Goal: Book appointment/travel/reservation

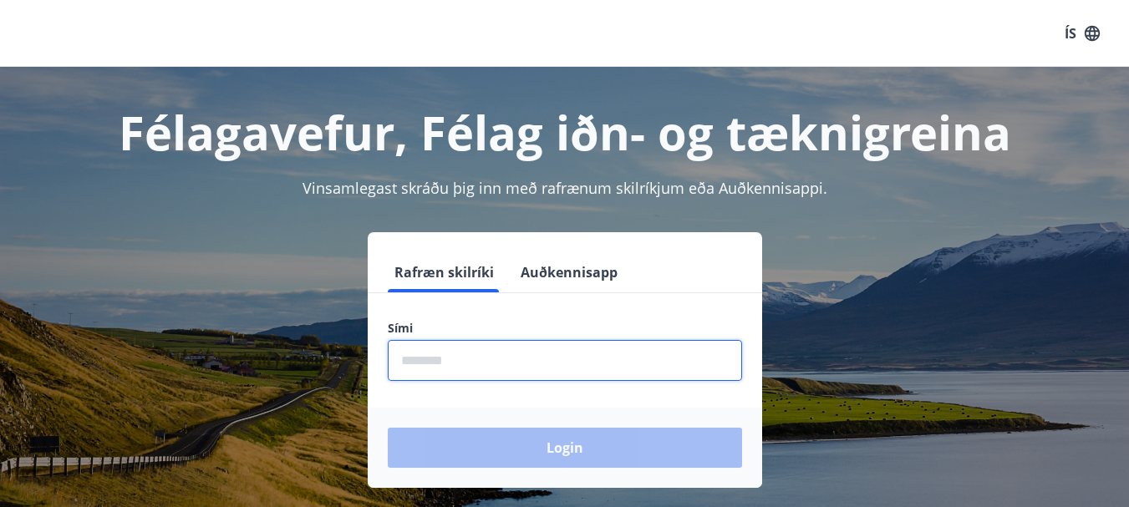
click at [531, 370] on input "phone" at bounding box center [565, 360] width 354 height 41
type input "********"
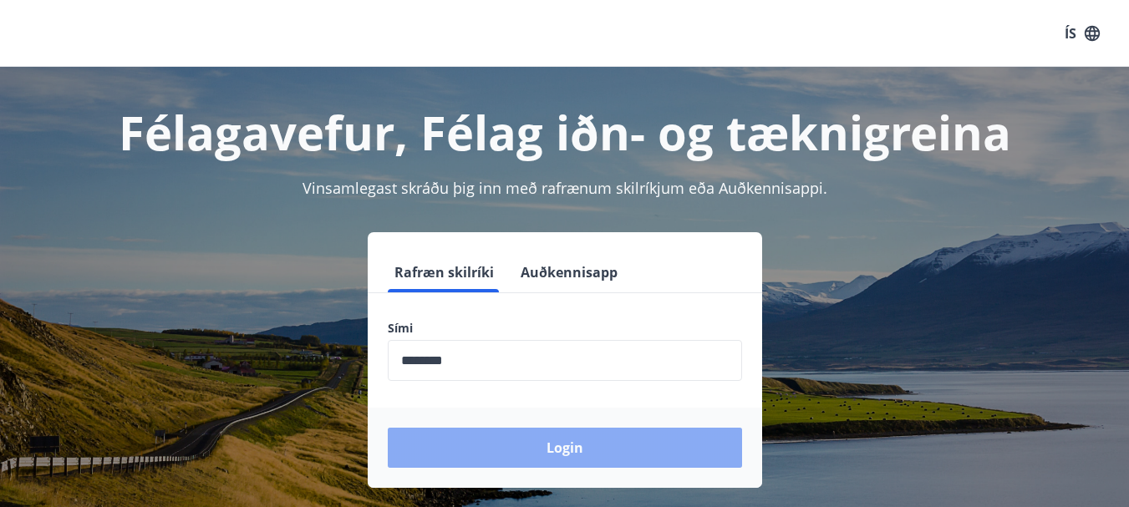
click at [586, 445] on button "Login" at bounding box center [565, 448] width 354 height 40
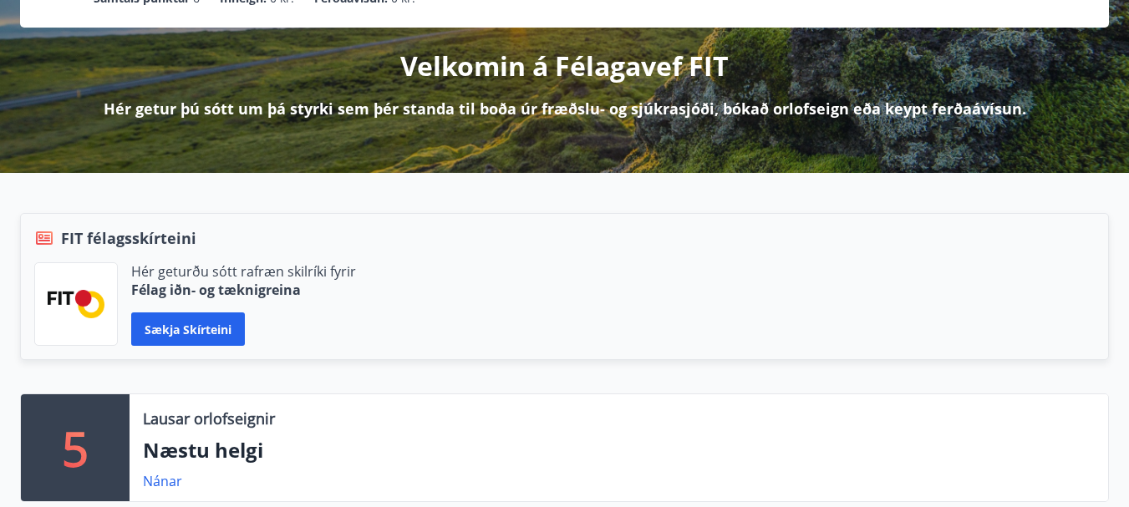
scroll to position [201, 0]
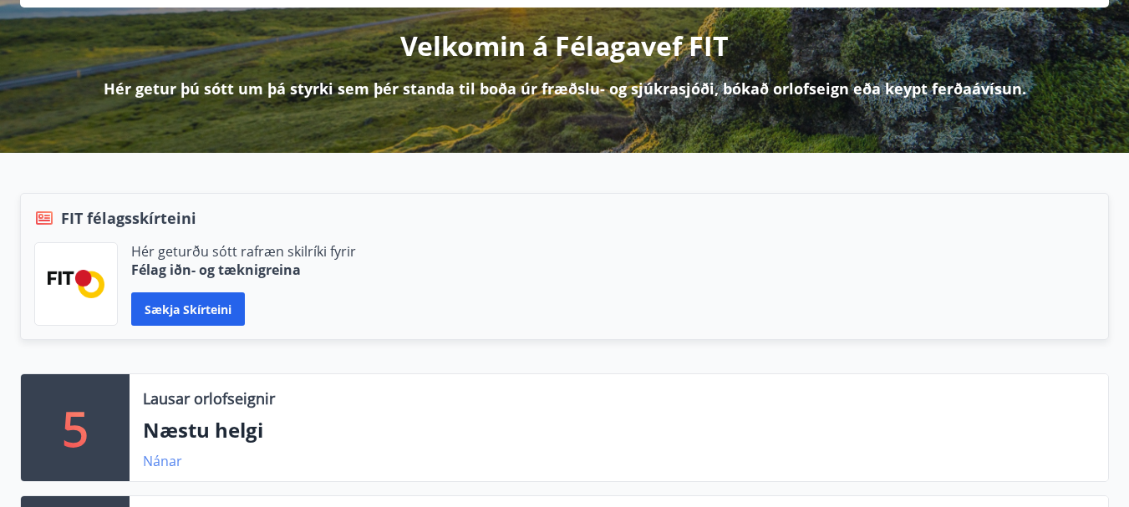
click at [170, 465] on link "Nánar" at bounding box center [162, 461] width 39 height 18
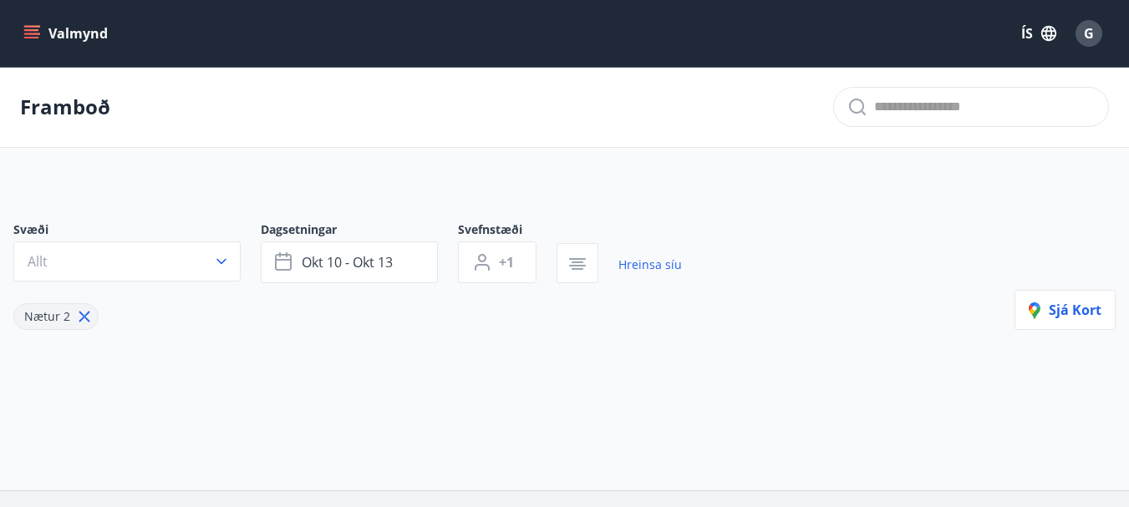
type input "*"
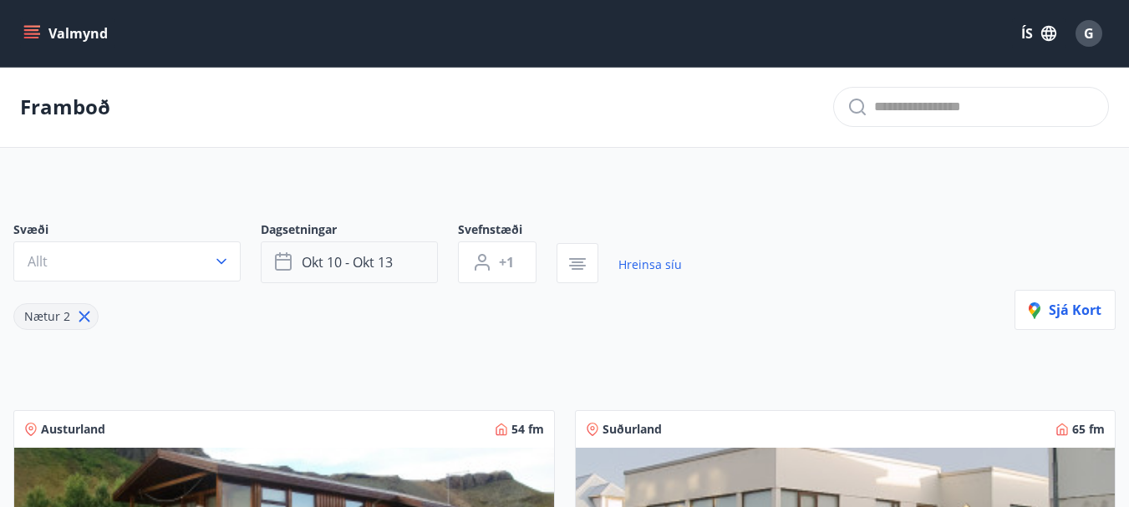
click at [402, 272] on button "okt 10 - okt 13" at bounding box center [349, 263] width 177 height 42
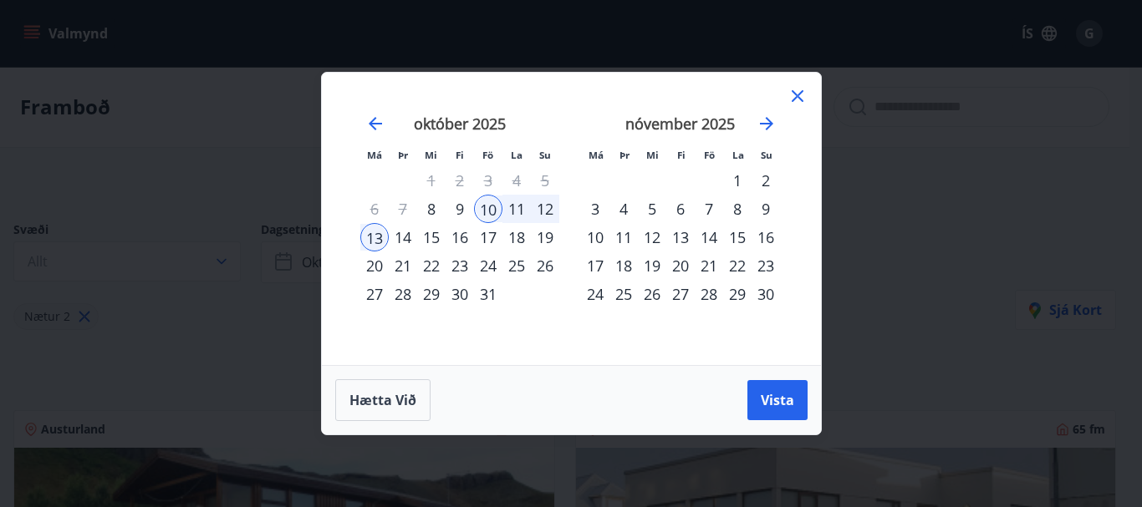
click at [460, 266] on div "23" at bounding box center [459, 266] width 28 height 28
click at [482, 263] on div "24" at bounding box center [488, 266] width 28 height 28
click at [449, 267] on div "23" at bounding box center [459, 266] width 28 height 28
click at [512, 266] on div "25" at bounding box center [516, 266] width 28 height 28
click at [537, 266] on div "26" at bounding box center [545, 266] width 28 height 28
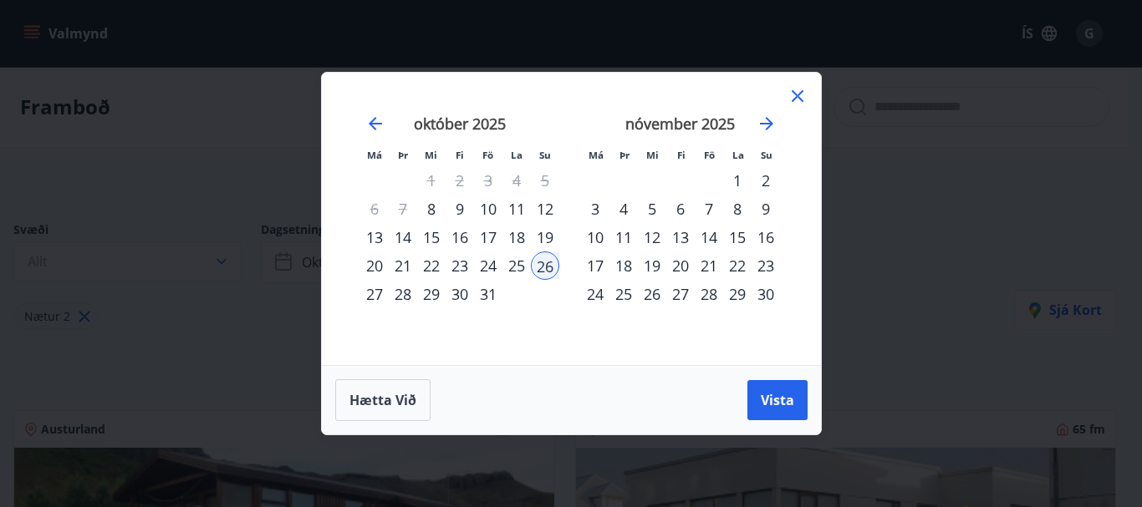
click at [493, 267] on div "24" at bounding box center [488, 266] width 28 height 28
click at [516, 265] on div "25" at bounding box center [516, 266] width 28 height 28
click at [544, 266] on div "26" at bounding box center [545, 266] width 28 height 28
click at [488, 268] on div "24" at bounding box center [488, 266] width 28 height 28
click at [369, 296] on div "27" at bounding box center [374, 294] width 28 height 28
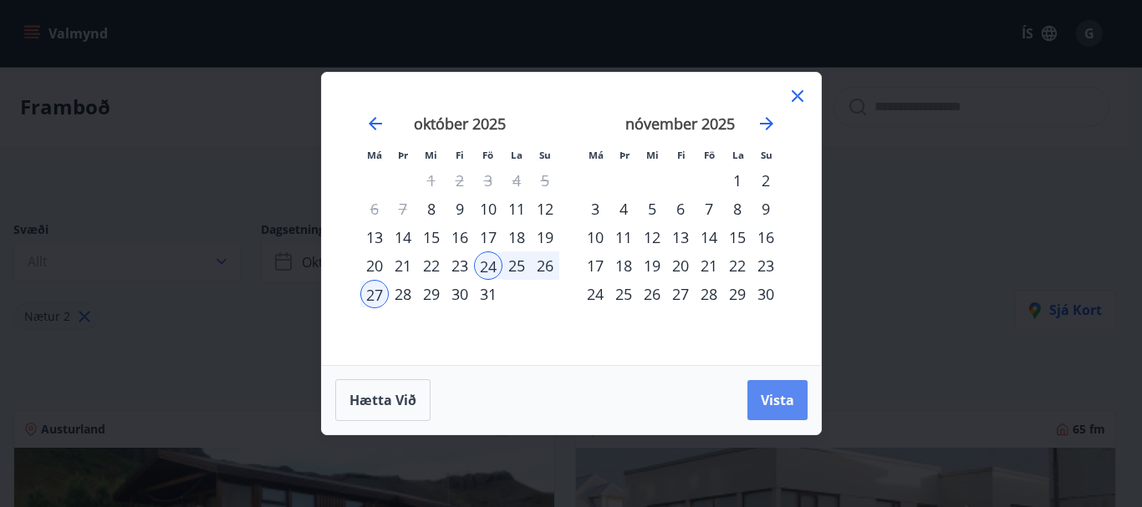
click at [759, 399] on button "Vista" at bounding box center [777, 400] width 60 height 40
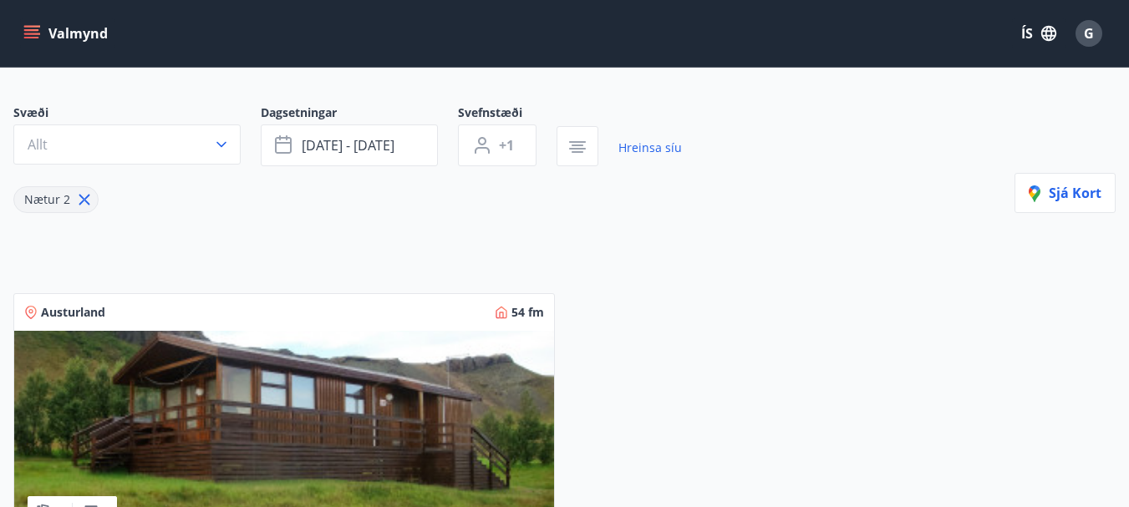
scroll to position [88, 0]
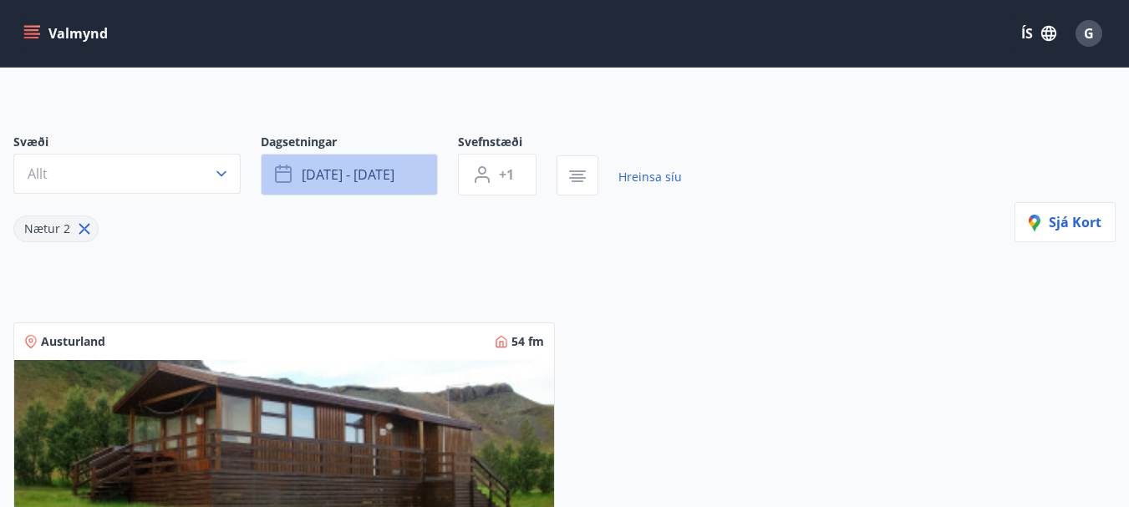
click at [409, 181] on button "[DATE] - [DATE]" at bounding box center [349, 175] width 177 height 42
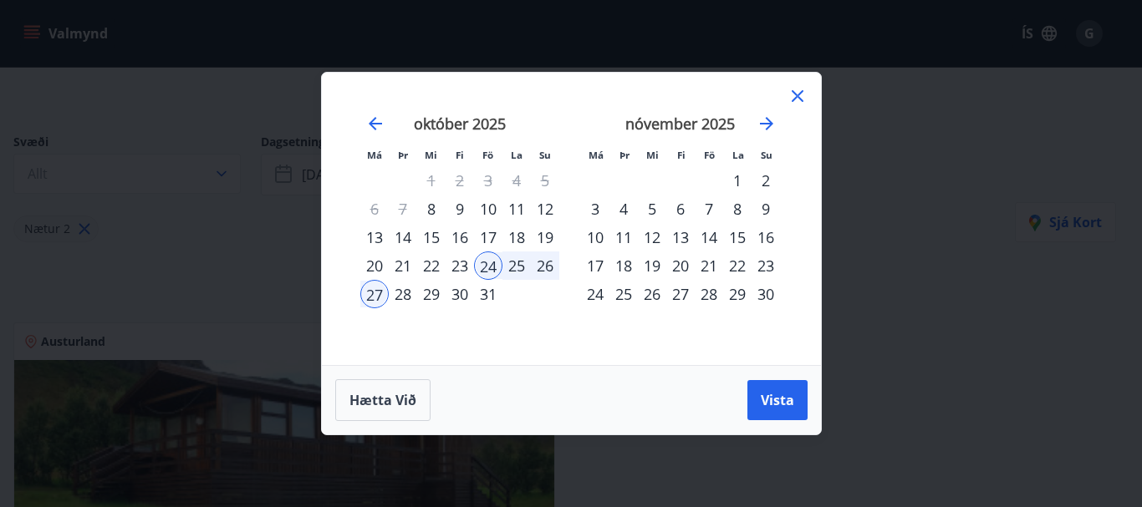
click at [491, 264] on div "24" at bounding box center [488, 266] width 28 height 28
click at [792, 96] on icon at bounding box center [797, 96] width 20 height 20
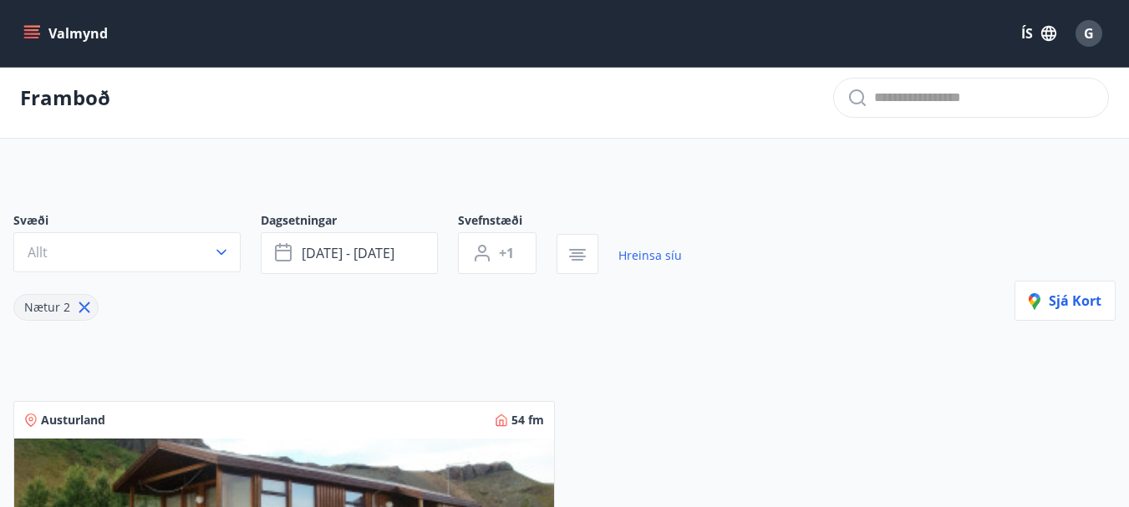
scroll to position [0, 0]
